Goal: Information Seeking & Learning: Learn about a topic

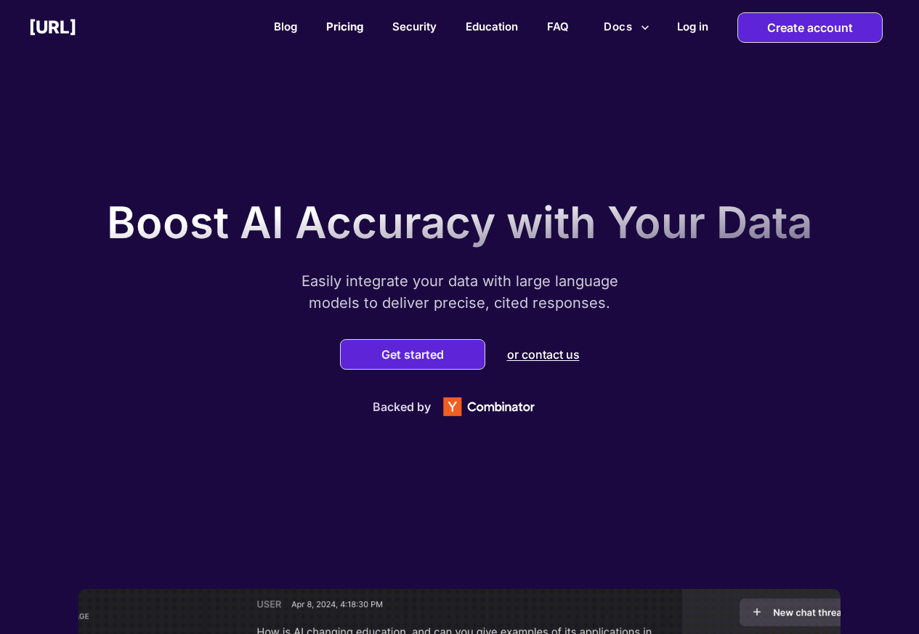
click at [334, 28] on link "Pricing" at bounding box center [344, 27] width 37 height 14
